Goal: Task Accomplishment & Management: Manage account settings

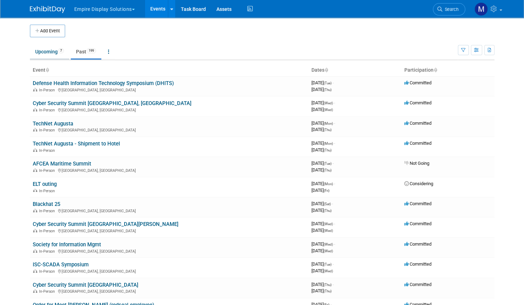
click at [39, 56] on link "Upcoming 7" at bounding box center [49, 51] width 39 height 13
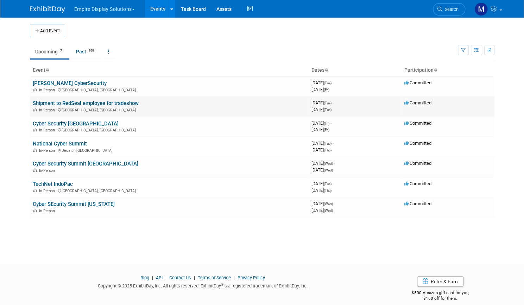
click at [83, 101] on link "Shipment to RedSeal employee for tradeshow" at bounding box center [86, 103] width 106 height 6
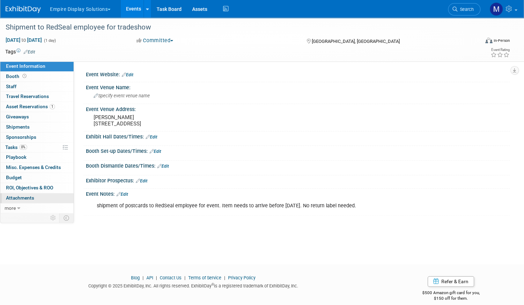
click at [34, 195] on span "Attachments 0" at bounding box center [20, 198] width 28 height 6
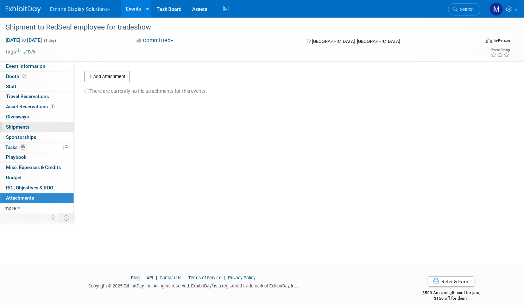
click at [30, 125] on span "Shipments 0" at bounding box center [18, 127] width 24 height 6
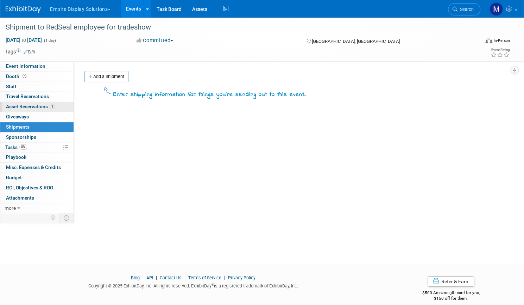
click at [50, 105] on span "Asset Reservations 1" at bounding box center [30, 107] width 49 height 6
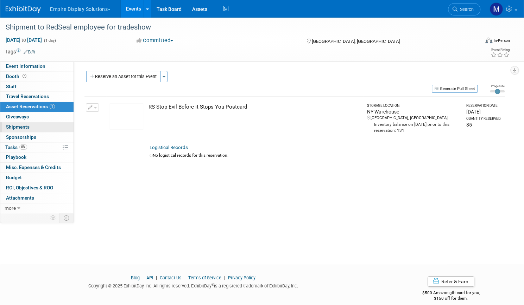
click at [30, 127] on span "Shipments 0" at bounding box center [18, 127] width 24 height 6
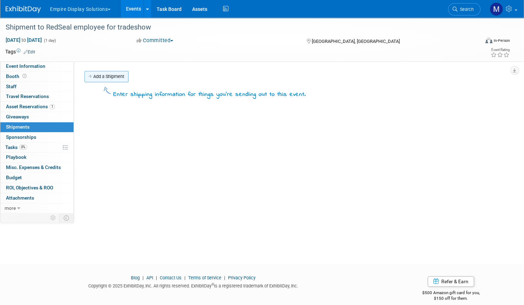
click at [127, 78] on link "Add a Shipment" at bounding box center [106, 76] width 44 height 11
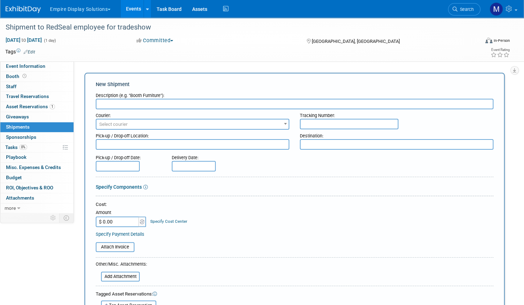
click at [216, 124] on span "Select courier" at bounding box center [192, 125] width 192 height 10
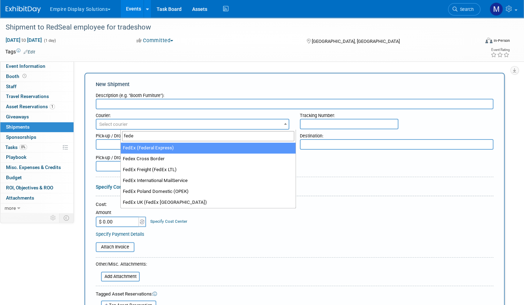
type input "fede"
select select "206"
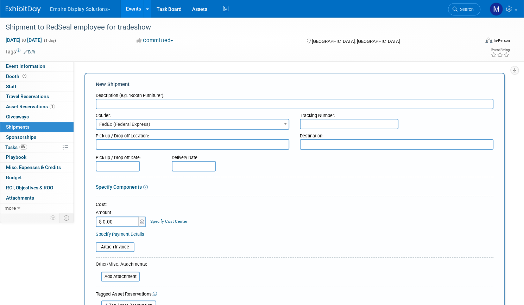
click at [314, 124] on input "text" at bounding box center [349, 124] width 99 height 11
paste input "884077285169"
type input "884077285169"
click at [182, 105] on input "text" at bounding box center [295, 104] width 398 height 11
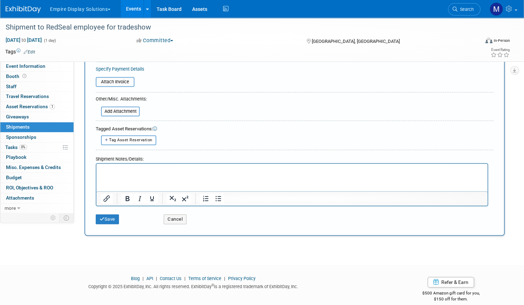
type input "Package 1"
click at [140, 213] on div "Save" at bounding box center [124, 217] width 68 height 14
click at [119, 216] on button "Save" at bounding box center [107, 220] width 23 height 10
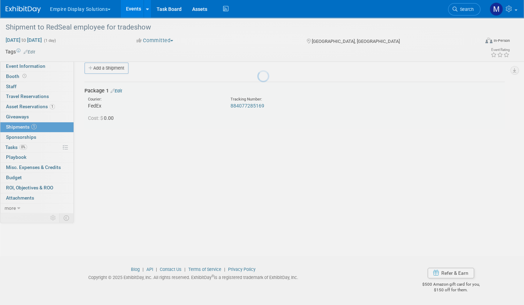
scroll to position [8, 0]
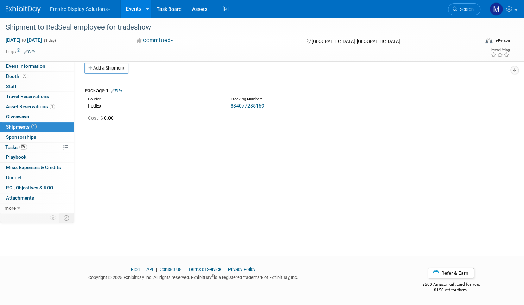
click at [146, 5] on link "Events" at bounding box center [134, 9] width 26 height 18
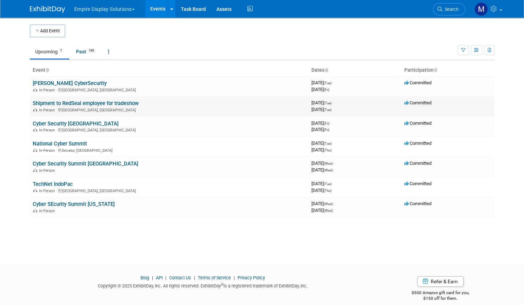
click at [108, 103] on link "Shipment to RedSeal employee for tradeshow" at bounding box center [86, 103] width 106 height 6
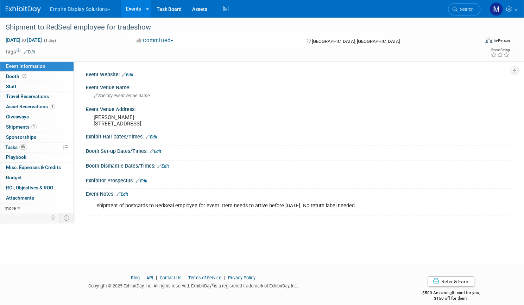
click at [146, 14] on link "Events" at bounding box center [134, 9] width 26 height 18
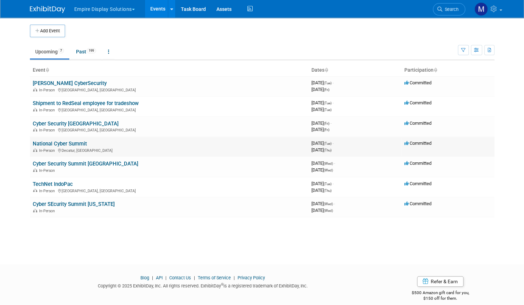
click at [63, 144] on link "National Cyber Summit" at bounding box center [60, 144] width 54 height 6
